Goal: Task Accomplishment & Management: Use online tool/utility

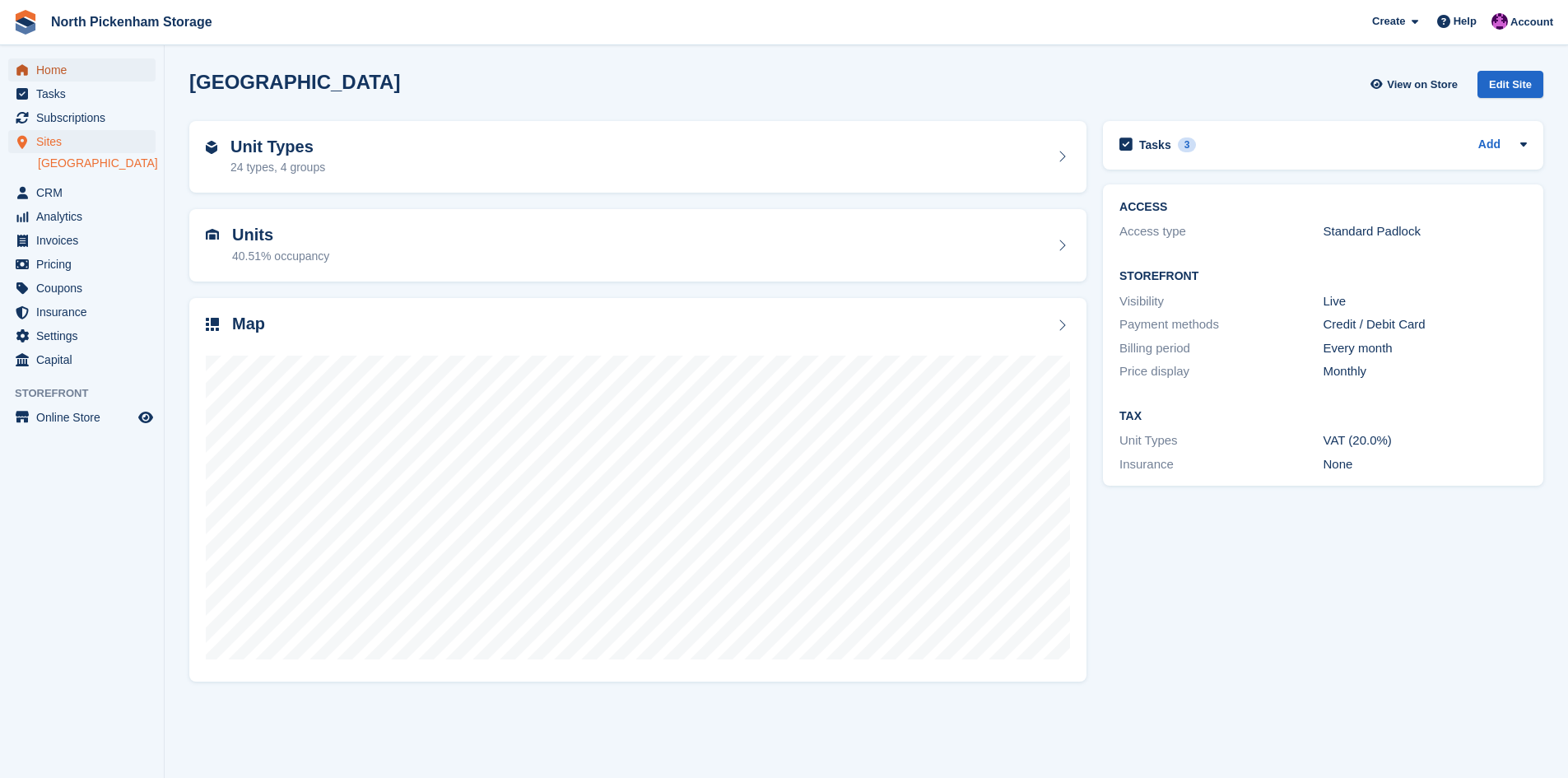
click at [44, 72] on span "Home" at bounding box center [86, 70] width 99 height 23
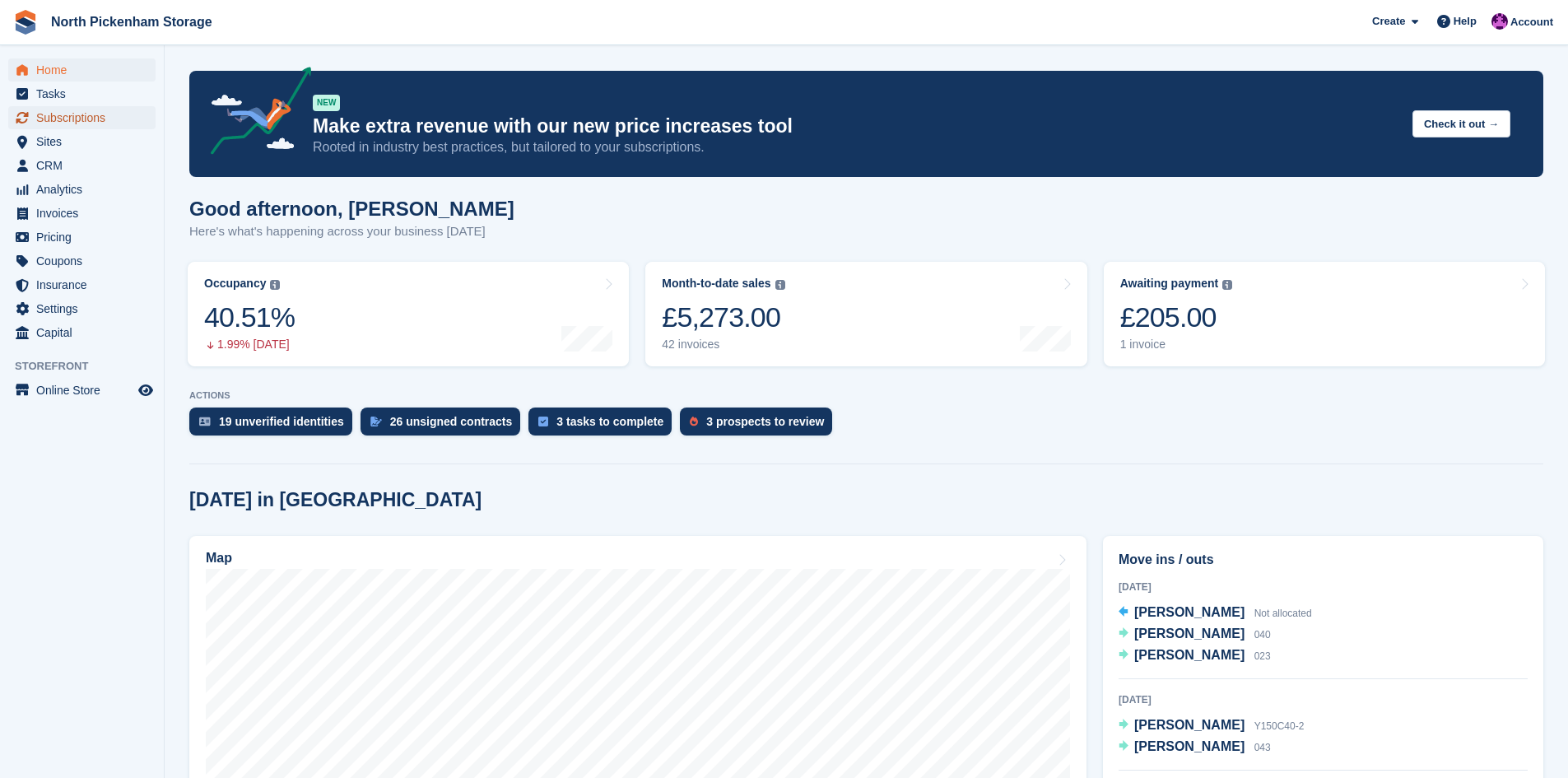
click at [52, 121] on span "Subscriptions" at bounding box center [86, 117] width 99 height 23
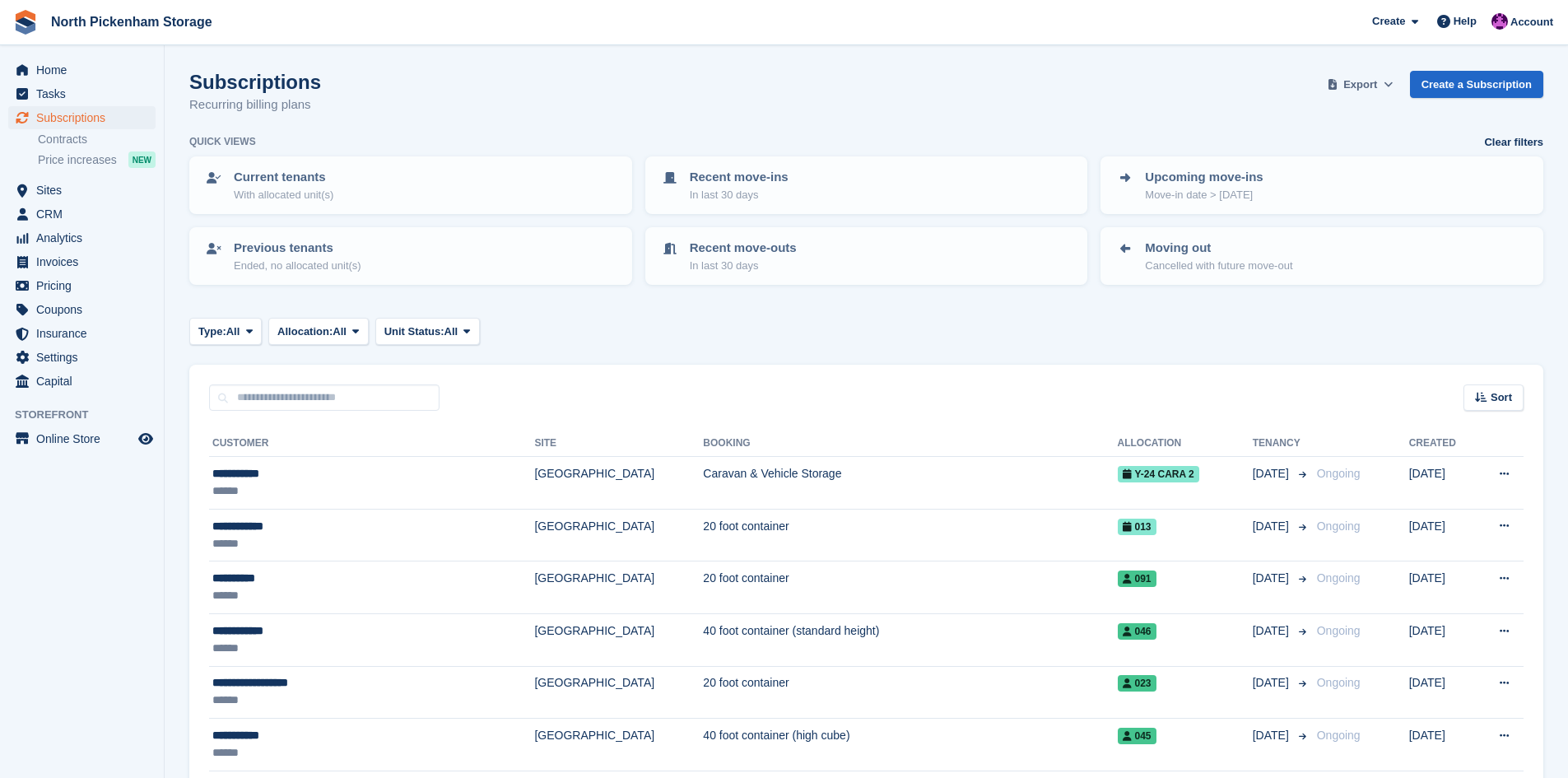
click at [1377, 84] on span "Export" at bounding box center [1359, 84] width 33 height 16
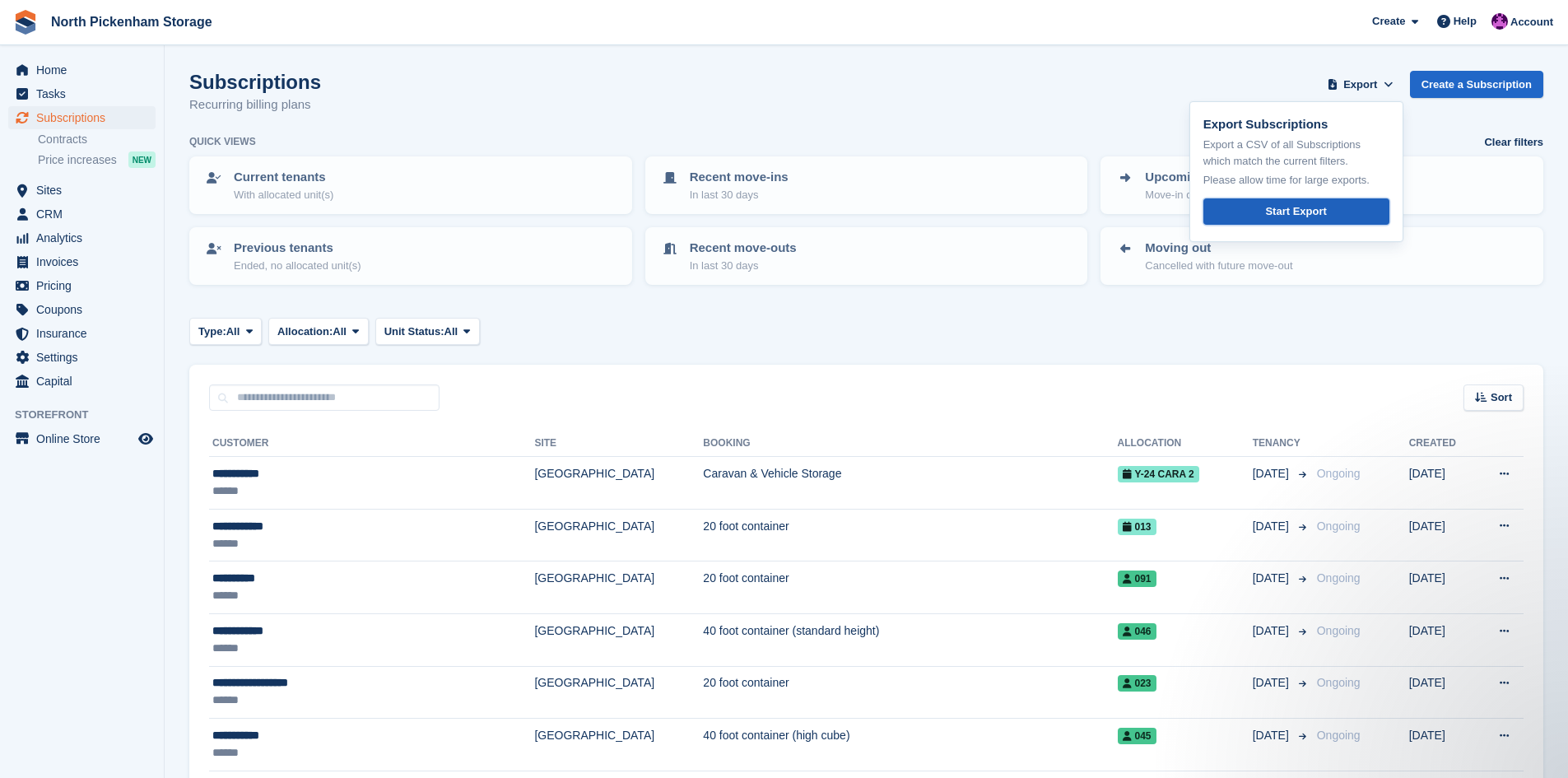
click at [1283, 204] on div "Start Export" at bounding box center [1295, 211] width 61 height 16
click at [47, 194] on span "Sites" at bounding box center [86, 190] width 99 height 23
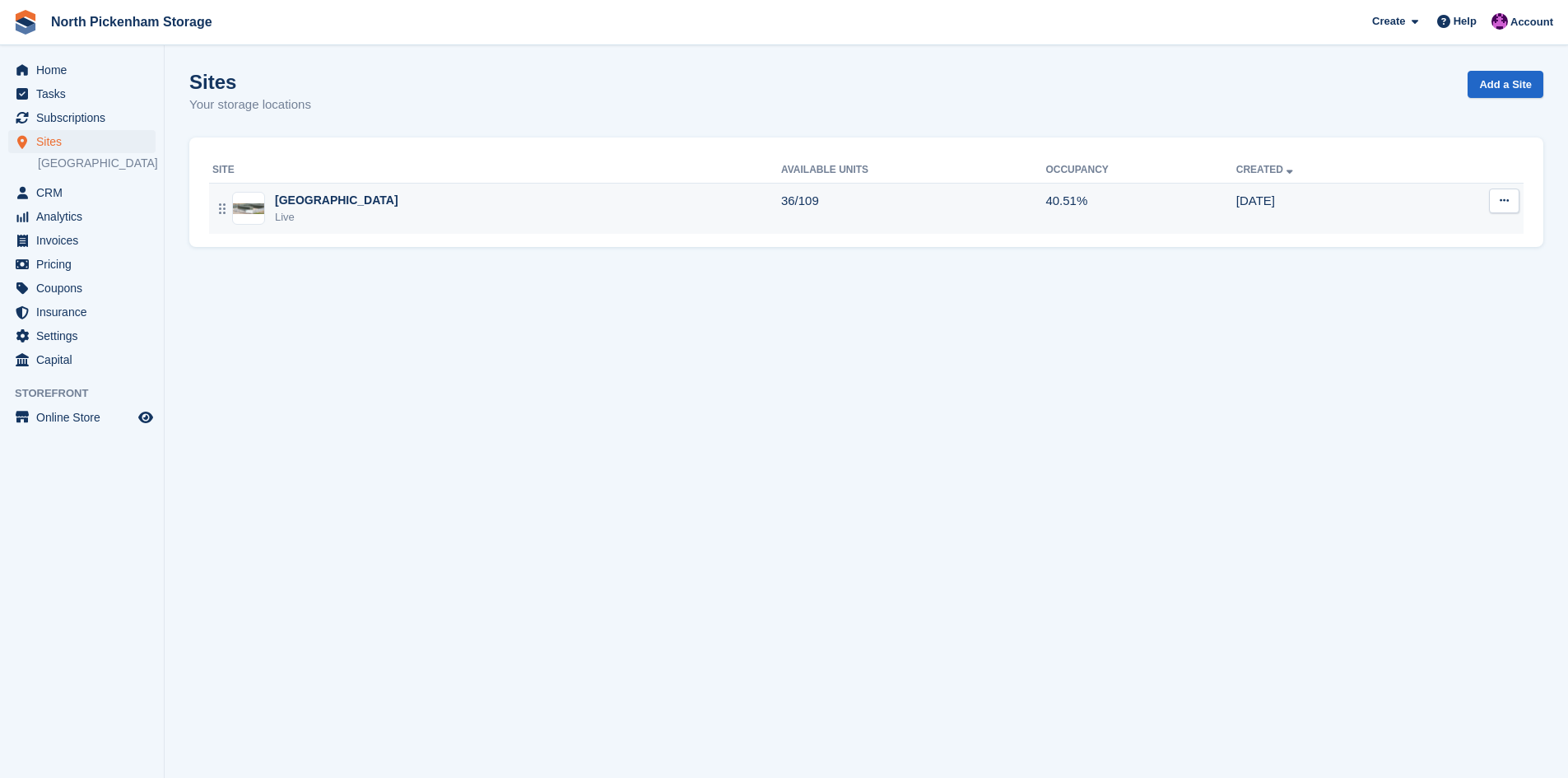
click at [307, 201] on div "[GEOGRAPHIC_DATA]" at bounding box center [336, 200] width 123 height 17
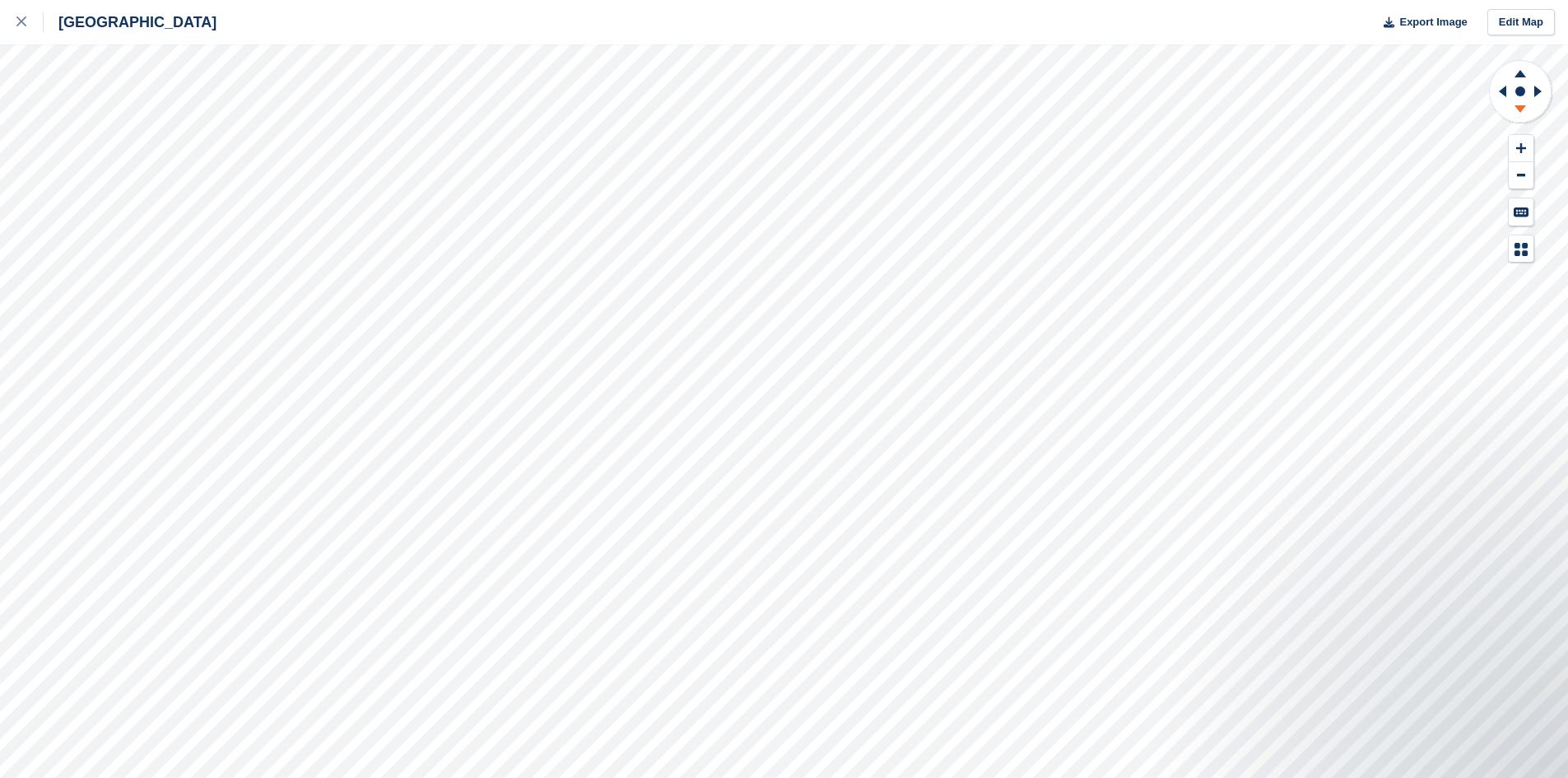
click at [1517, 103] on icon at bounding box center [1520, 112] width 43 height 21
